Goal: Information Seeking & Learning: Learn about a topic

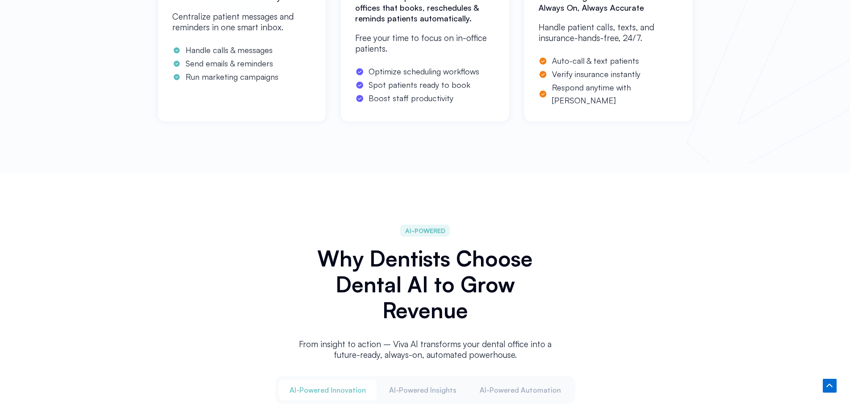
scroll to position [1722, 0]
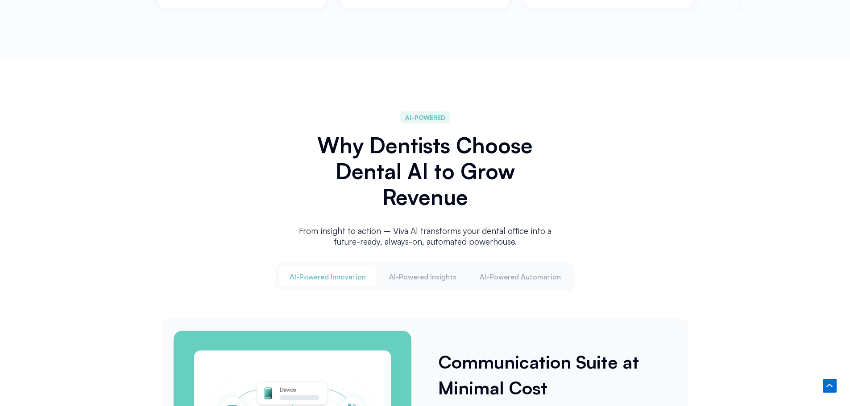
drag, startPoint x: 170, startPoint y: 235, endPoint x: 406, endPoint y: 246, distance: 236.7
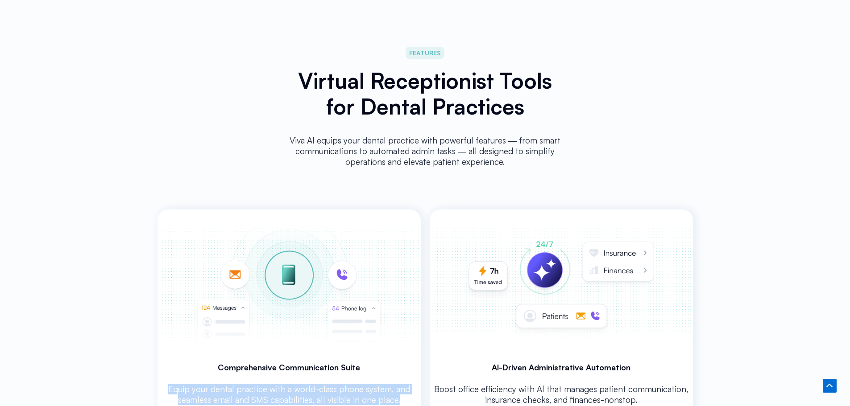
scroll to position [2376, 0]
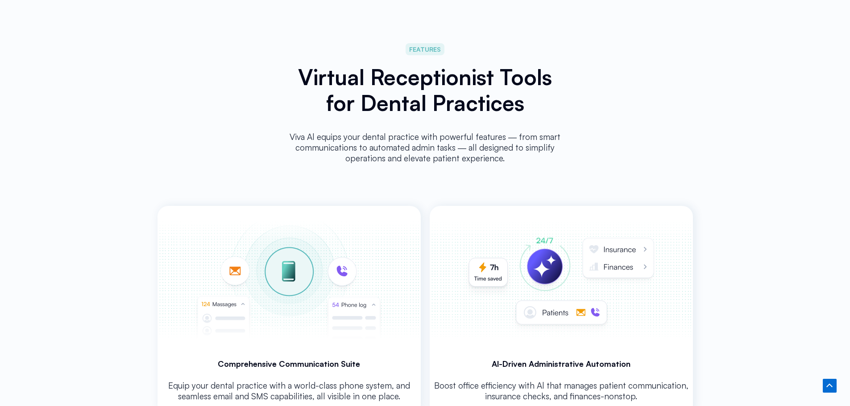
drag, startPoint x: 175, startPoint y: 193, endPoint x: 276, endPoint y: 323, distance: 164.7
copy div "AI answering service for dentists – never miss another new‑patient call. HIPAA …"
